Goal: Navigation & Orientation: Find specific page/section

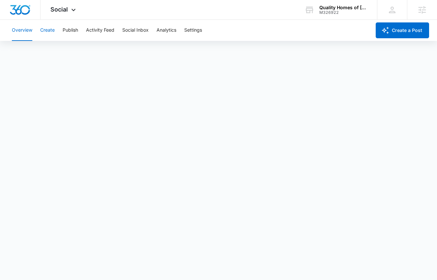
click at [51, 33] on button "Create" at bounding box center [47, 30] width 14 height 21
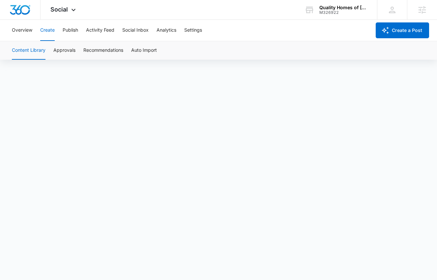
scroll to position [5, 0]
click at [54, 11] on span "Social" at bounding box center [58, 9] width 17 height 7
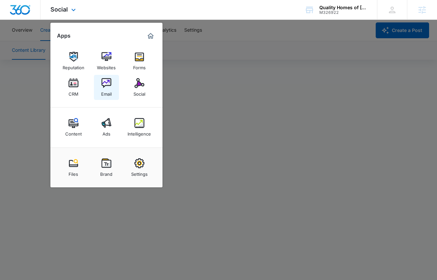
click at [107, 82] on img at bounding box center [106, 83] width 10 height 10
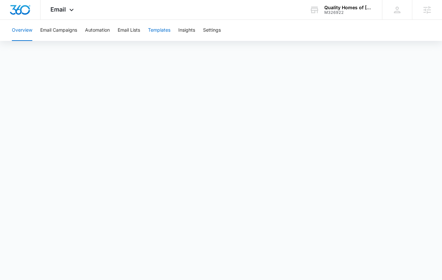
click at [170, 28] on button "Templates" at bounding box center [159, 30] width 22 height 21
click at [67, 14] on div "Email Apps Reputation Websites Forms CRM Email Social Content Ads Intelligence …" at bounding box center [63, 9] width 45 height 19
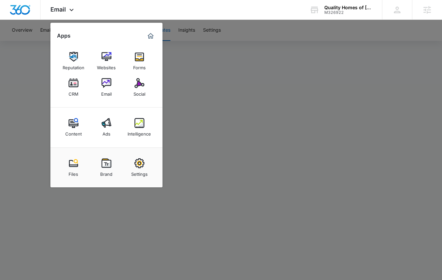
click at [232, 91] on div at bounding box center [221, 140] width 442 height 280
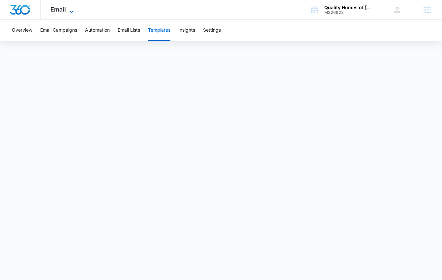
click at [68, 9] on icon at bounding box center [72, 12] width 8 height 8
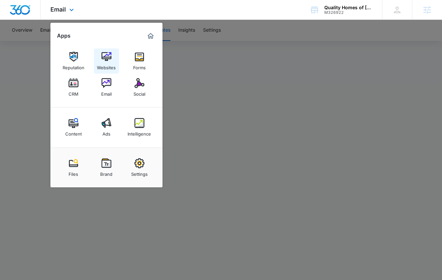
click at [104, 62] on div "Websites" at bounding box center [106, 66] width 19 height 9
